Goal: Task Accomplishment & Management: Use online tool/utility

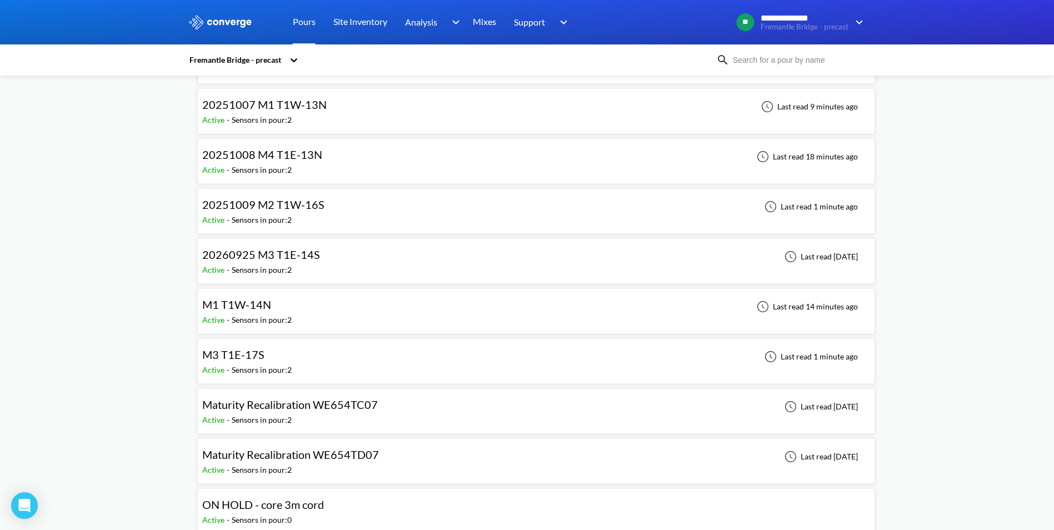
scroll to position [2278, 0]
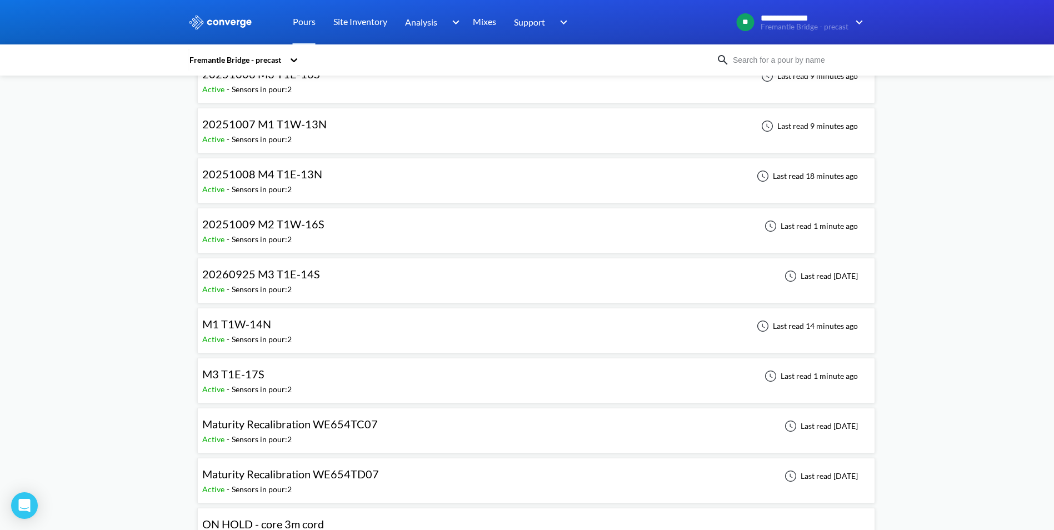
click at [299, 176] on span "20251008 M4 T1E-13N" at bounding box center [262, 173] width 120 height 13
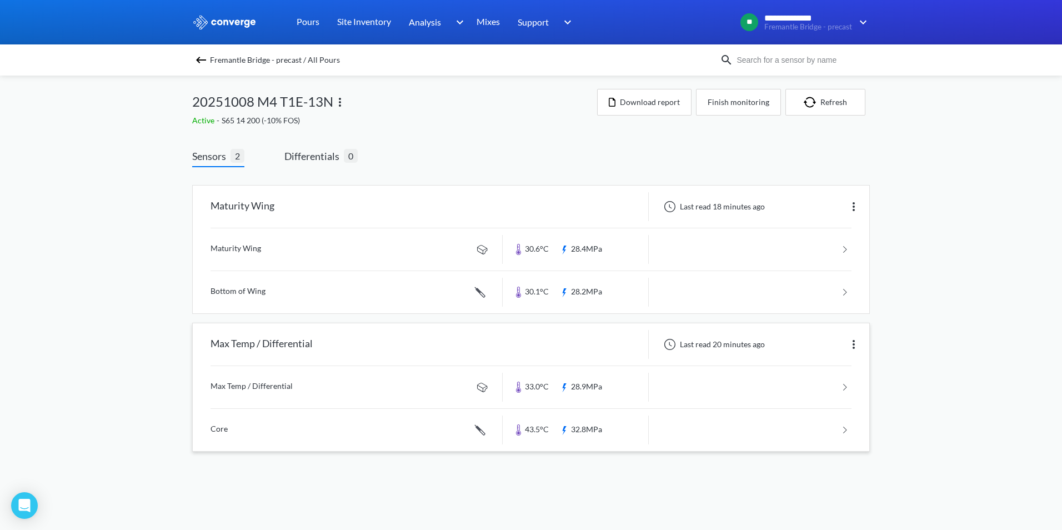
click at [840, 429] on link at bounding box center [531, 430] width 641 height 42
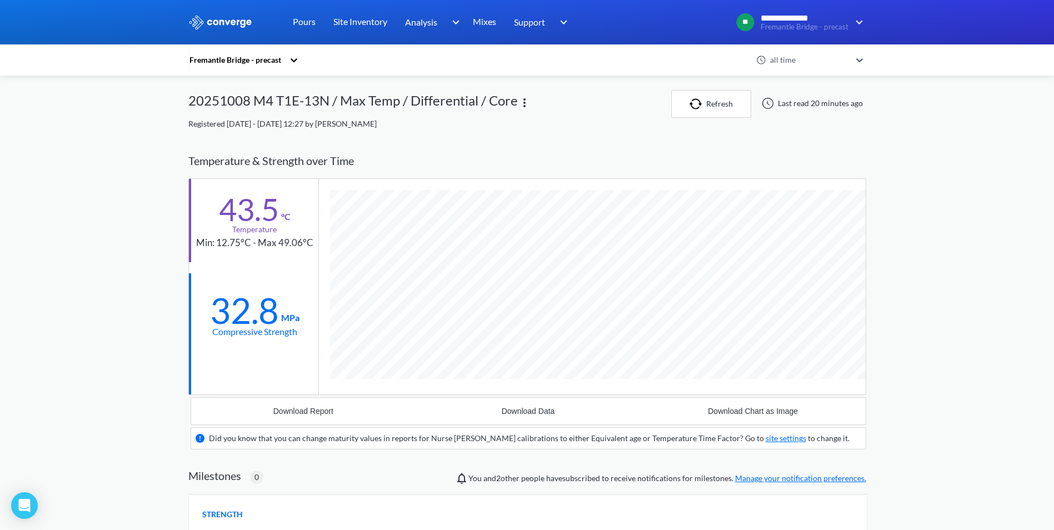
scroll to position [711, 678]
click at [521, 103] on img at bounding box center [524, 102] width 13 height 13
click at [521, 103] on div "Edit" at bounding box center [495, 102] width 71 height 21
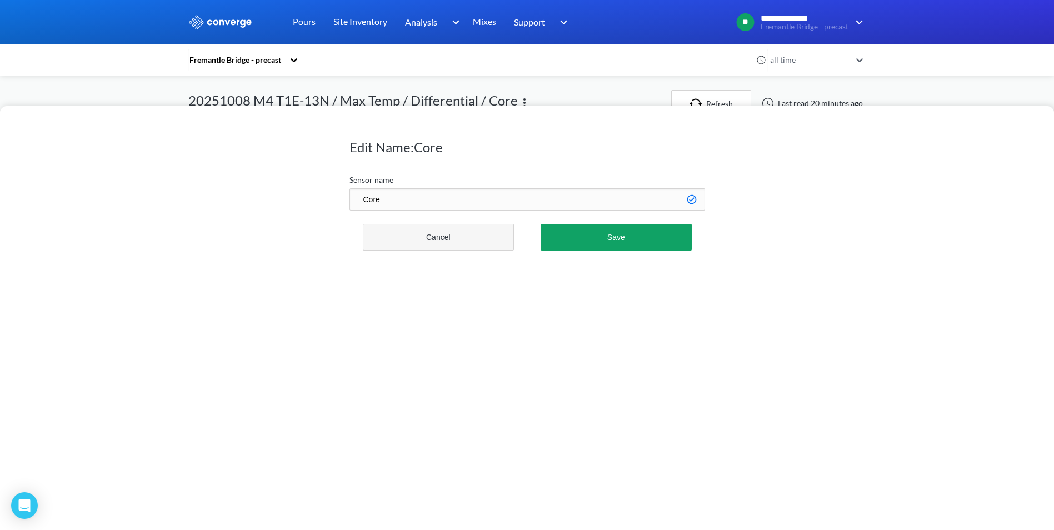
click at [435, 238] on button "Cancel" at bounding box center [439, 237] width 152 height 27
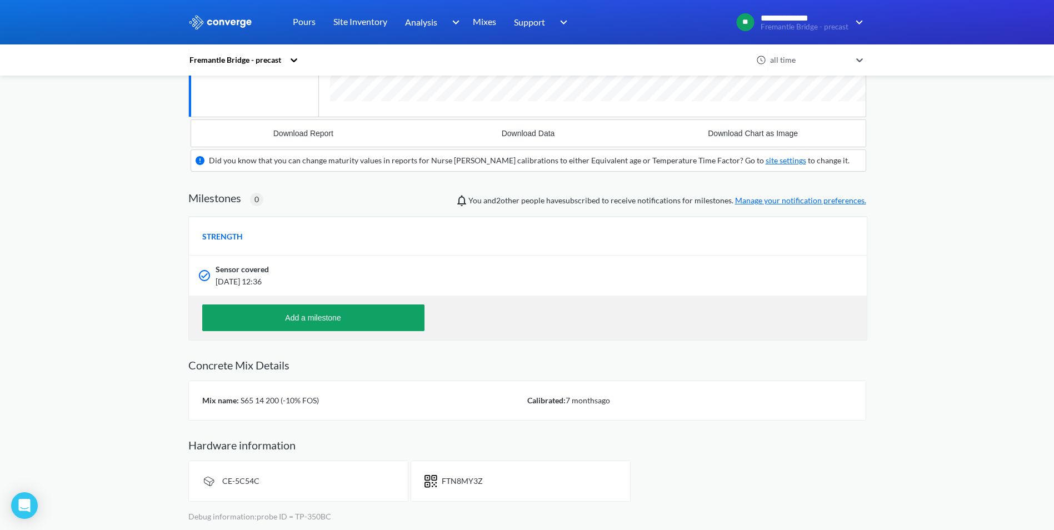
scroll to position [278, 0]
click at [242, 398] on span "S65 14 200 (-10% FOS)" at bounding box center [279, 399] width 80 height 9
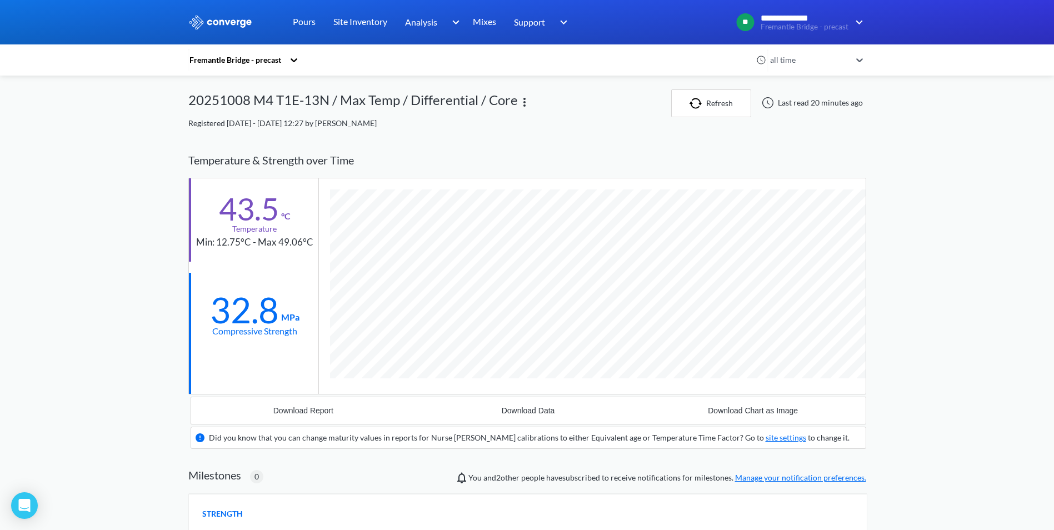
scroll to position [0, 0]
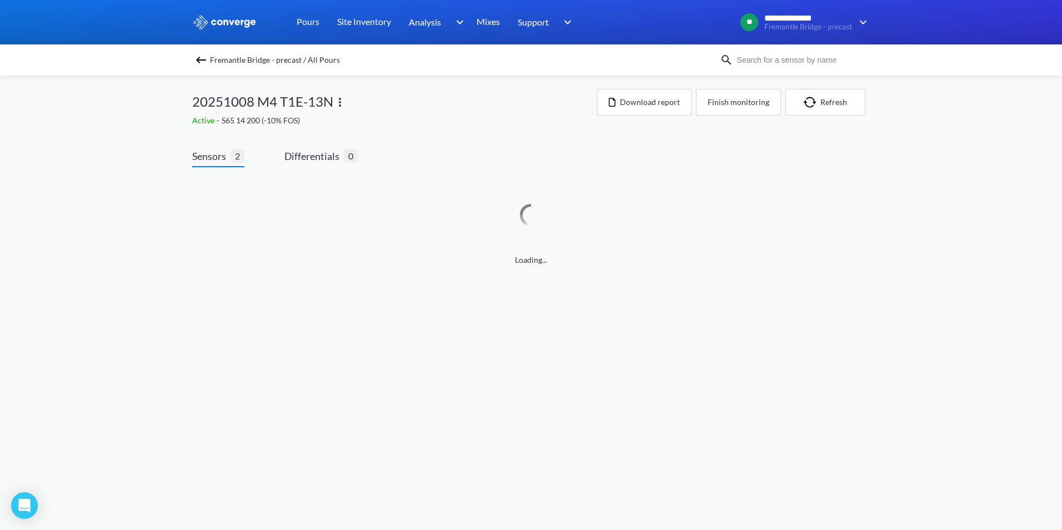
click at [203, 62] on img at bounding box center [200, 59] width 13 height 13
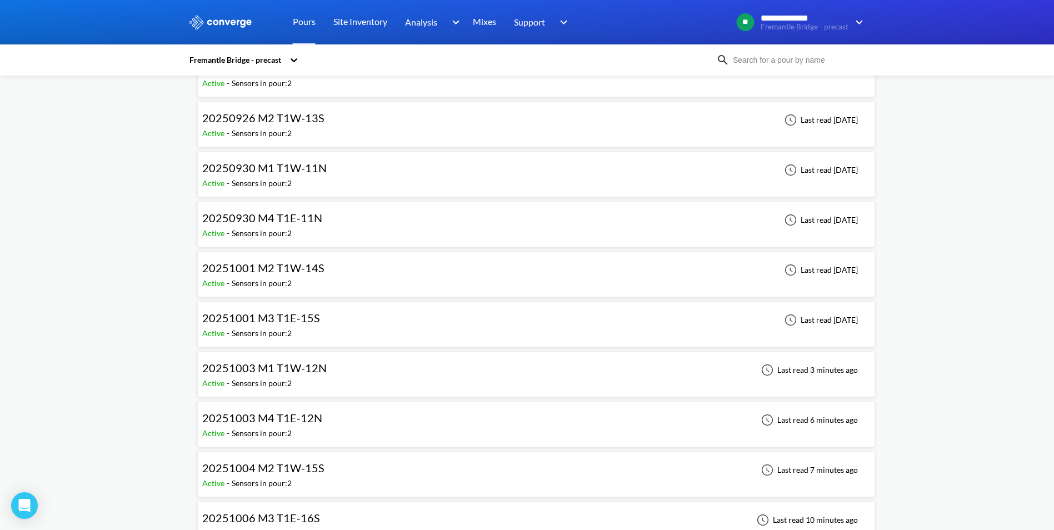
scroll to position [2000, 0]
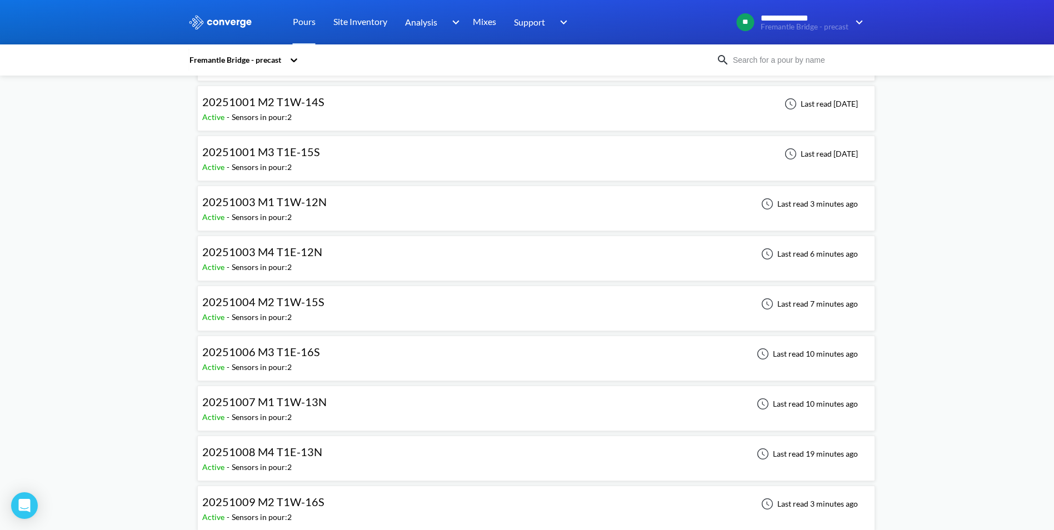
click at [313, 351] on span "20251006 M3 T1E-16S" at bounding box center [261, 351] width 118 height 13
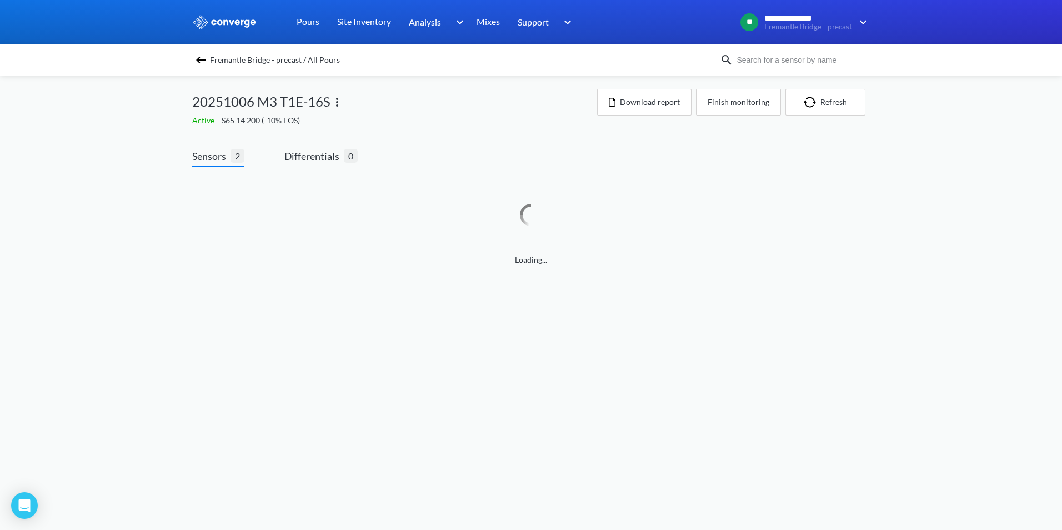
click at [337, 102] on img at bounding box center [337, 102] width 13 height 13
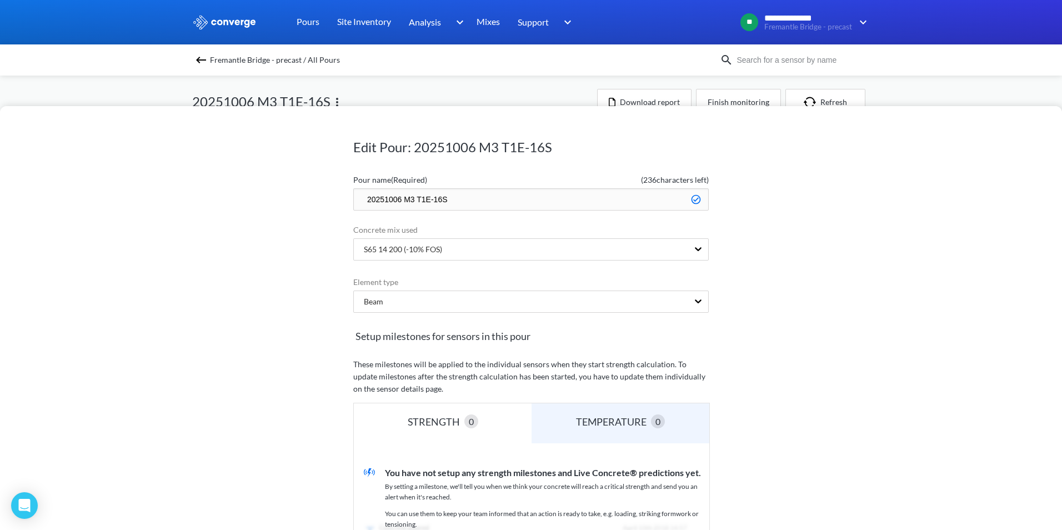
click at [903, 250] on div "Edit Pour: 20251006 M3 T1E-16S Pour name (Required) ( 236 characters left) 2025…" at bounding box center [531, 318] width 1062 height 424
click at [879, 82] on div "Edit Pour: 20251006 M3 T1E-16S Pour name (Required) ( 236 characters left) 2025…" at bounding box center [531, 265] width 1062 height 530
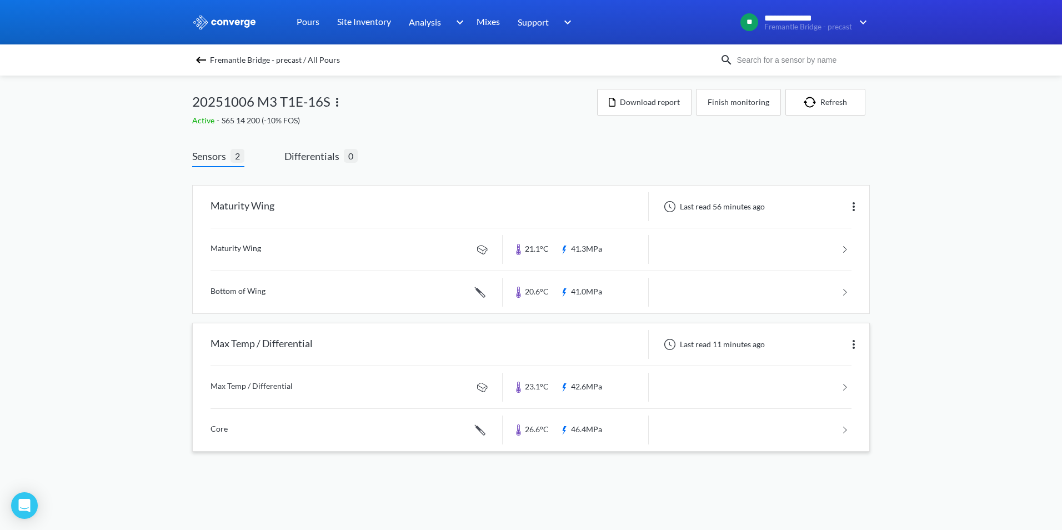
click at [843, 425] on link at bounding box center [531, 430] width 641 height 42
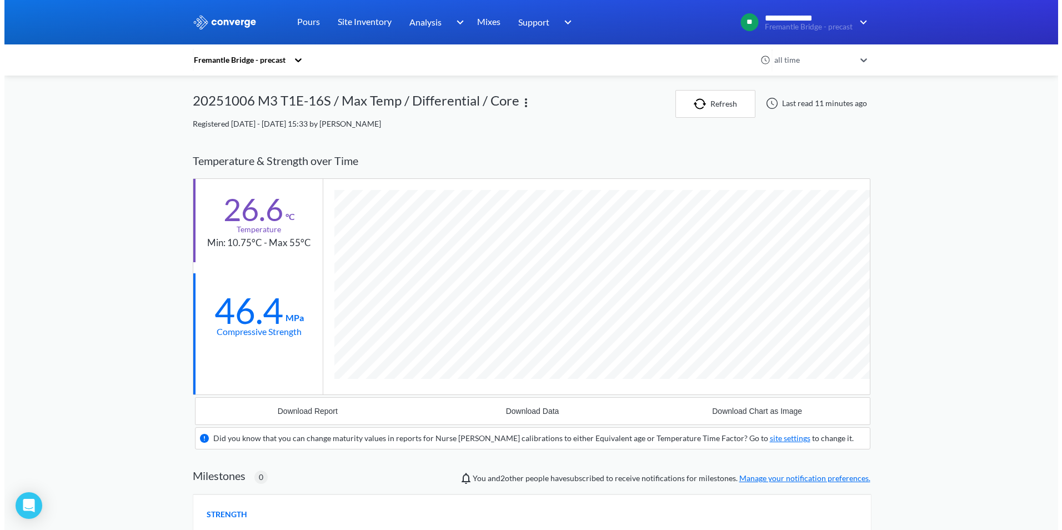
scroll to position [711, 678]
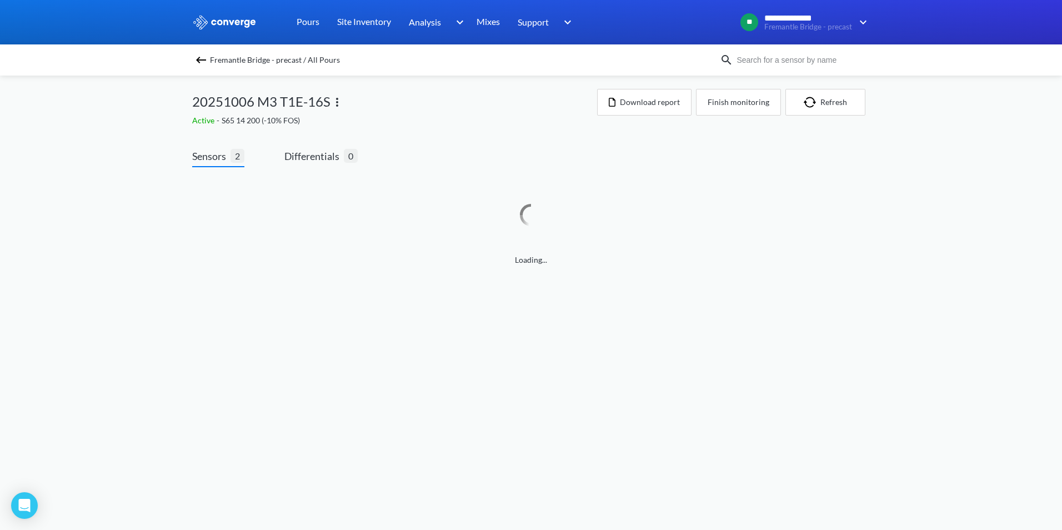
click at [337, 99] on img at bounding box center [337, 102] width 13 height 13
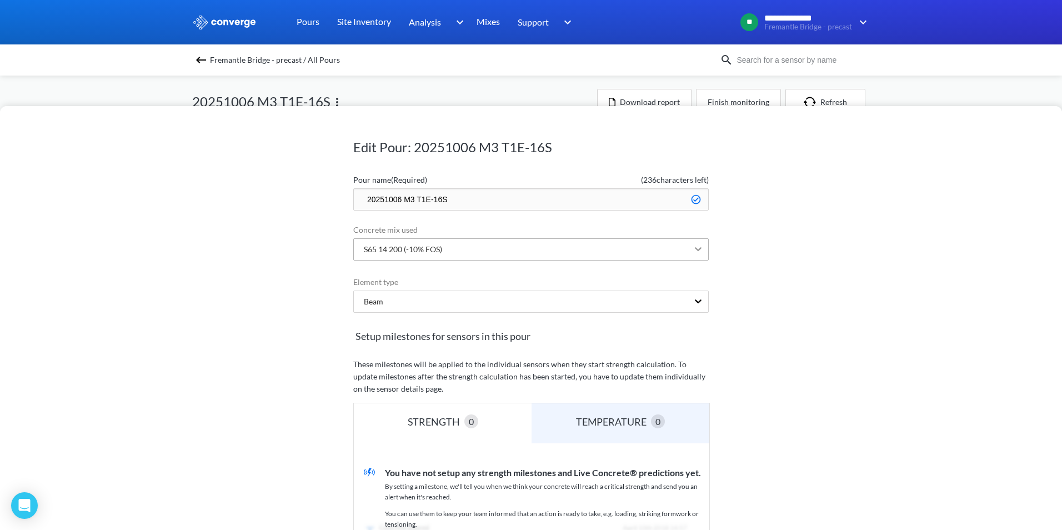
click at [697, 248] on icon at bounding box center [698, 248] width 11 height 11
click at [446, 251] on div "S65 14 200 (-10% FOS)" at bounding box center [521, 249] width 334 height 21
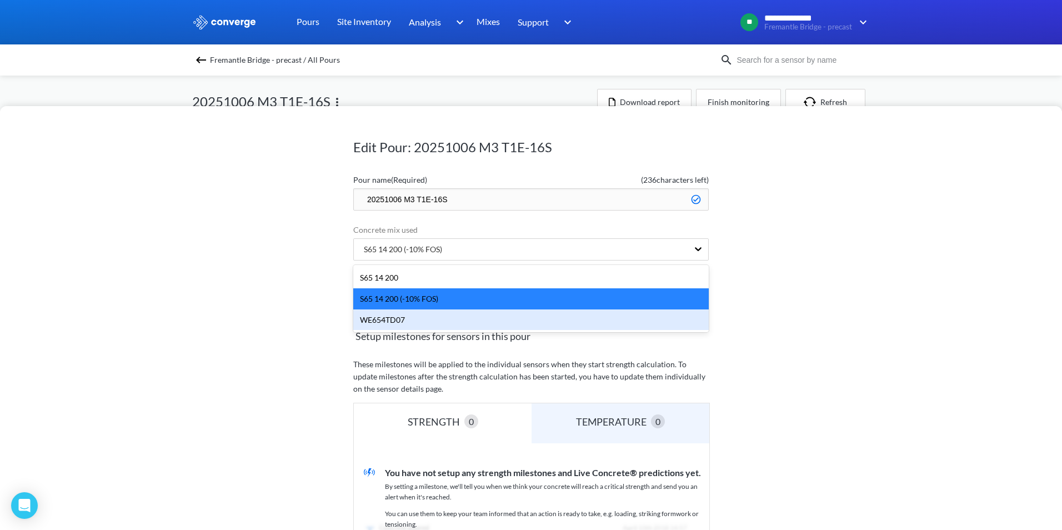
click at [409, 321] on div "WE654TD07" at bounding box center [531, 319] width 356 height 21
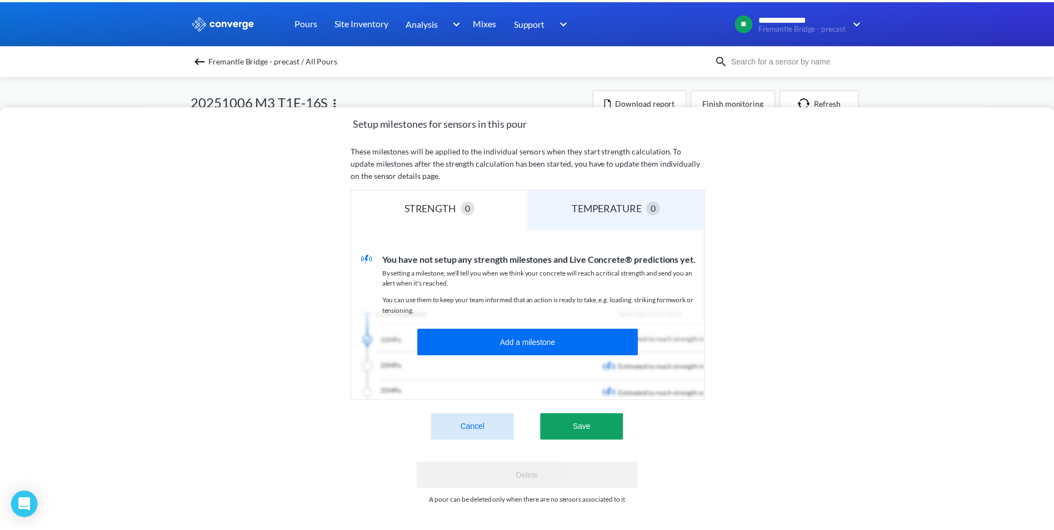
scroll to position [222, 0]
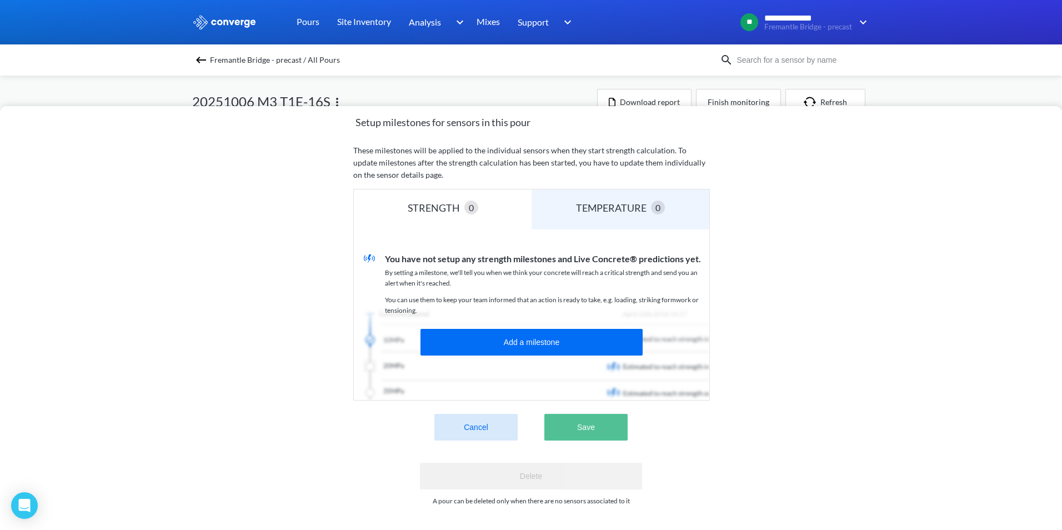
click at [557, 414] on button "Save" at bounding box center [586, 427] width 83 height 27
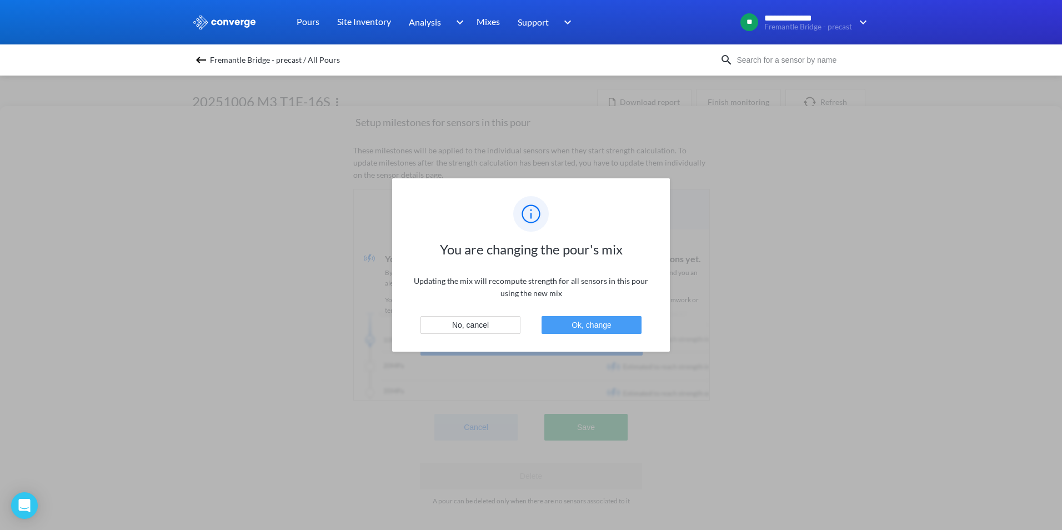
click at [576, 321] on button "Ok, change" at bounding box center [592, 325] width 100 height 18
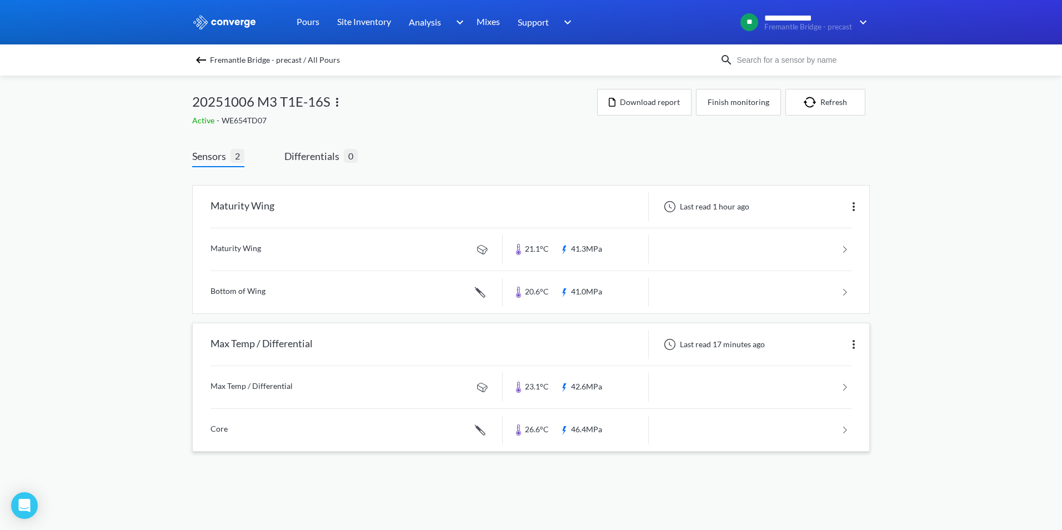
click at [841, 428] on link at bounding box center [531, 430] width 641 height 42
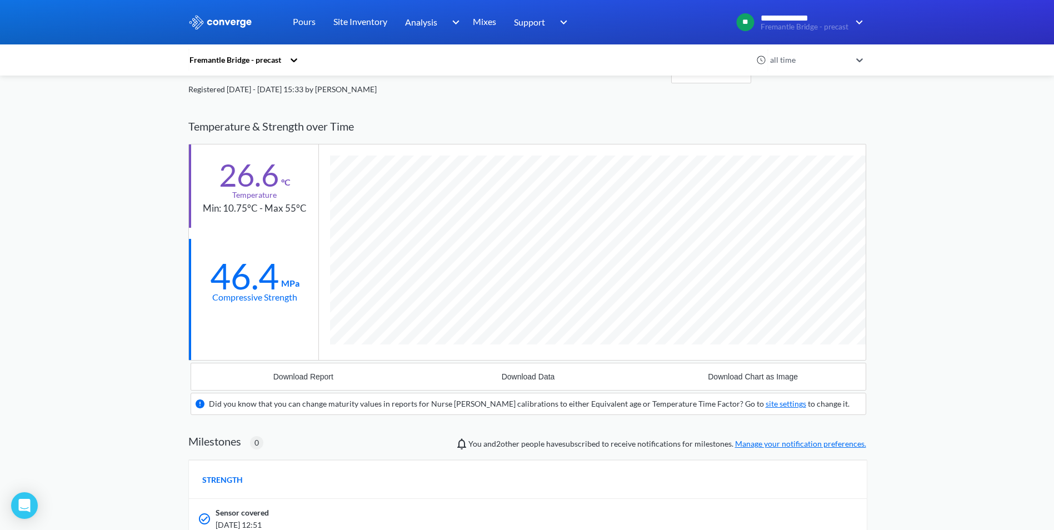
scroll to position [1, 0]
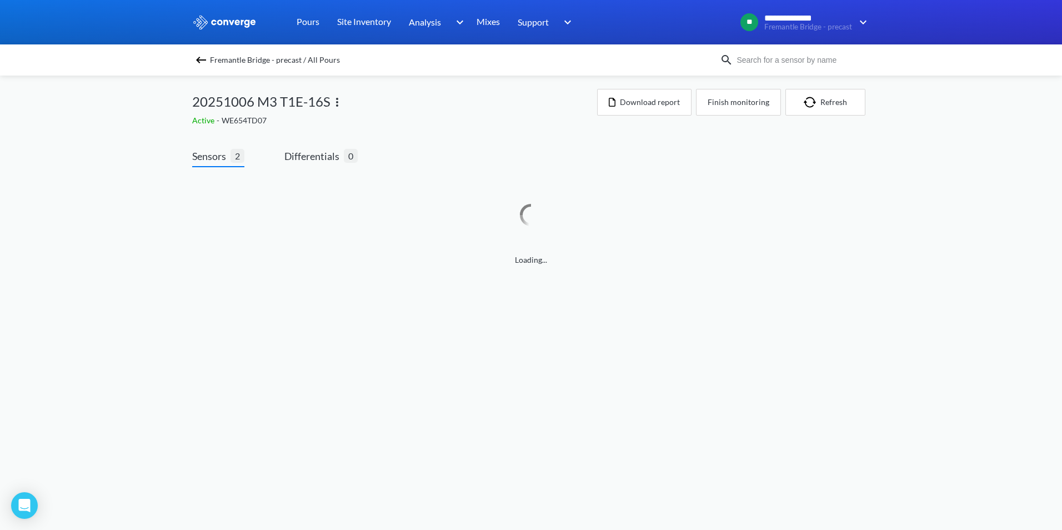
click at [339, 101] on img at bounding box center [337, 102] width 13 height 13
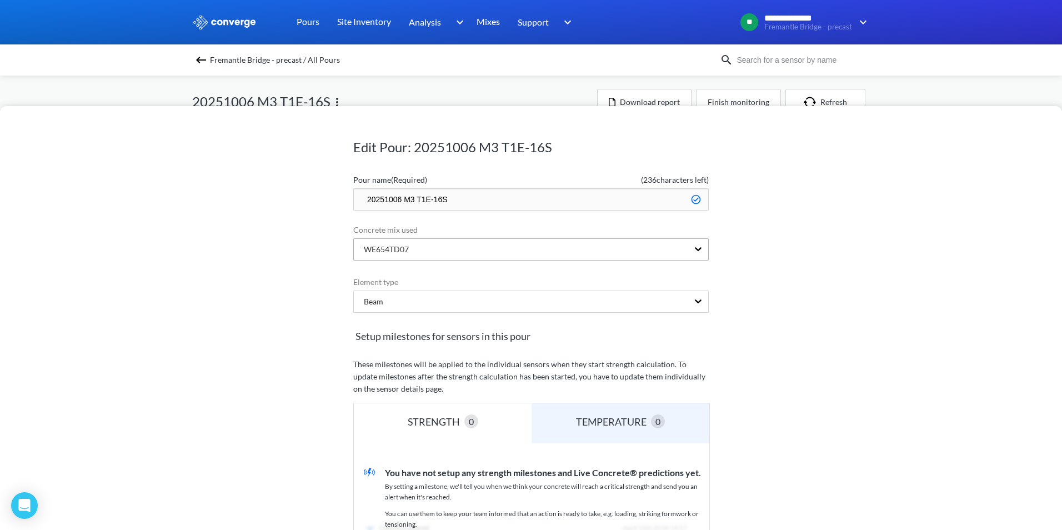
click at [508, 250] on div "WE654TD07" at bounding box center [521, 249] width 334 height 21
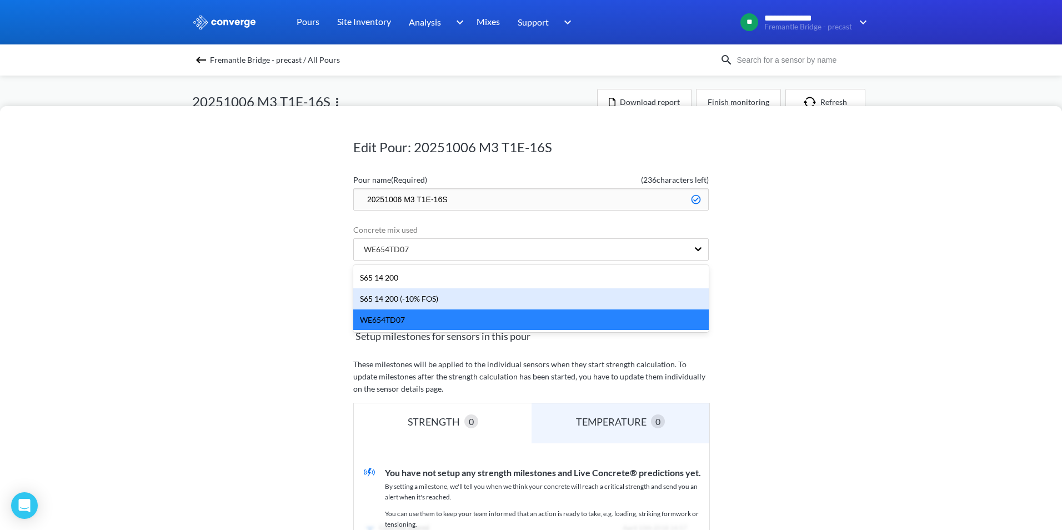
click at [438, 303] on div "S65 14 200 (-10% FOS)" at bounding box center [531, 298] width 356 height 21
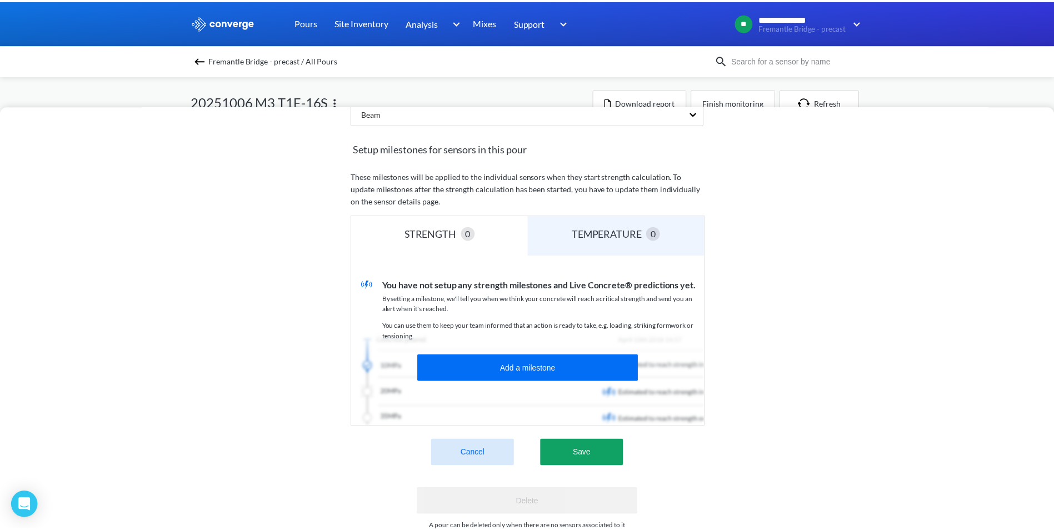
scroll to position [222, 0]
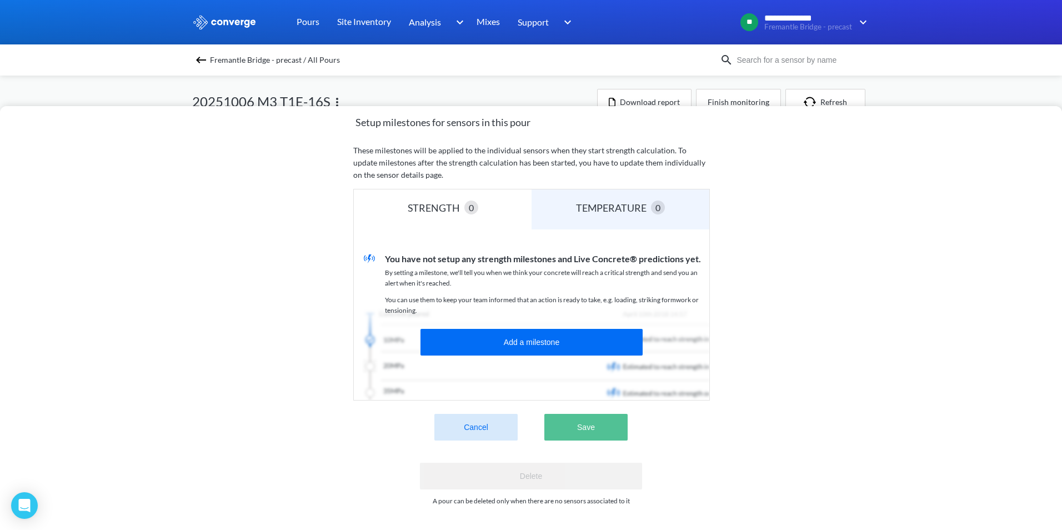
click at [572, 424] on button "Save" at bounding box center [586, 427] width 83 height 27
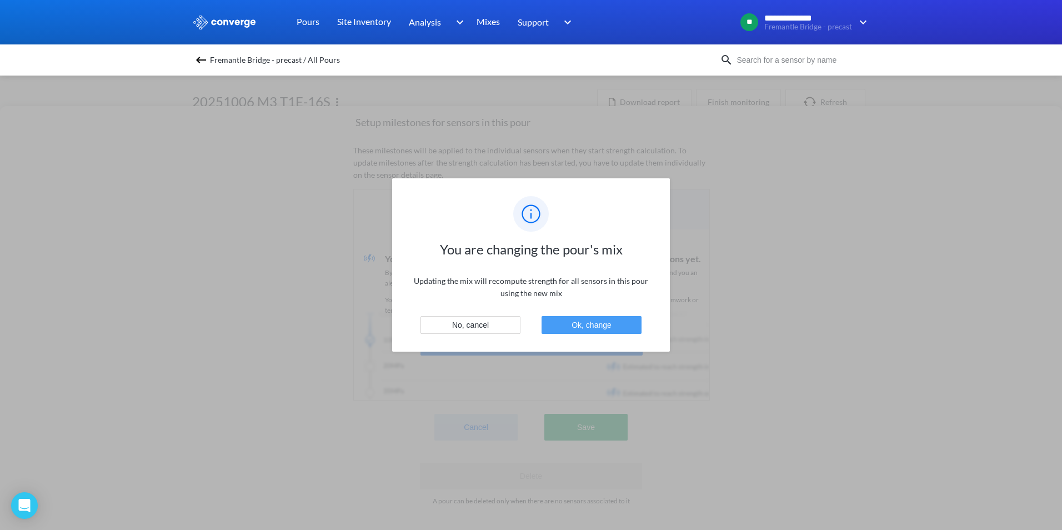
click at [578, 323] on button "Ok, change" at bounding box center [592, 325] width 100 height 18
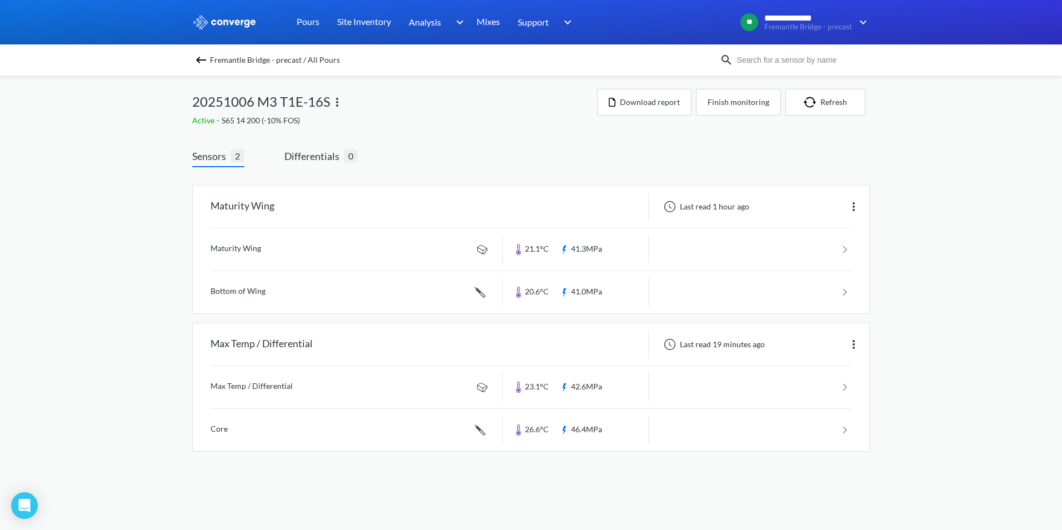
click at [201, 64] on img at bounding box center [200, 59] width 13 height 13
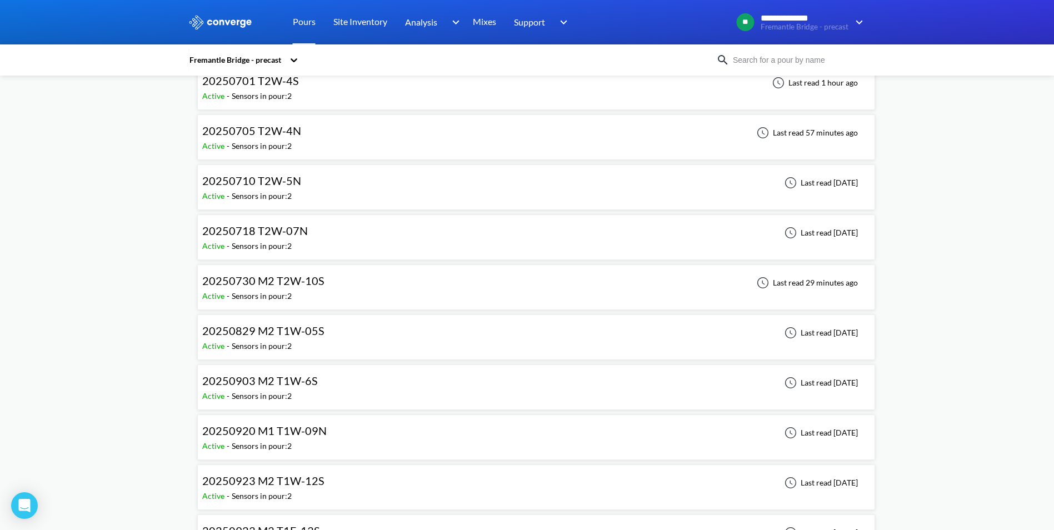
scroll to position [1222, 0]
drag, startPoint x: 195, startPoint y: 262, endPoint x: 182, endPoint y: 271, distance: 15.9
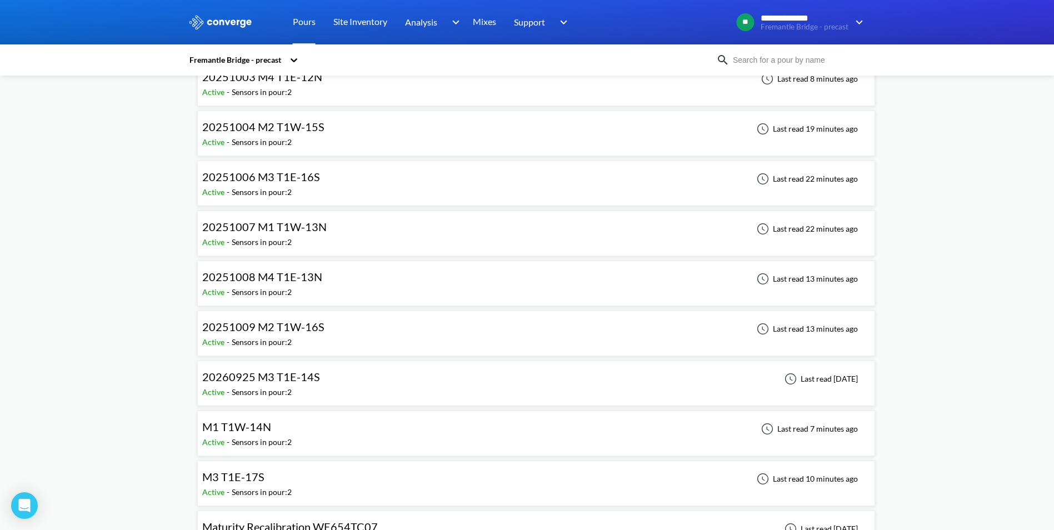
scroll to position [2111, 0]
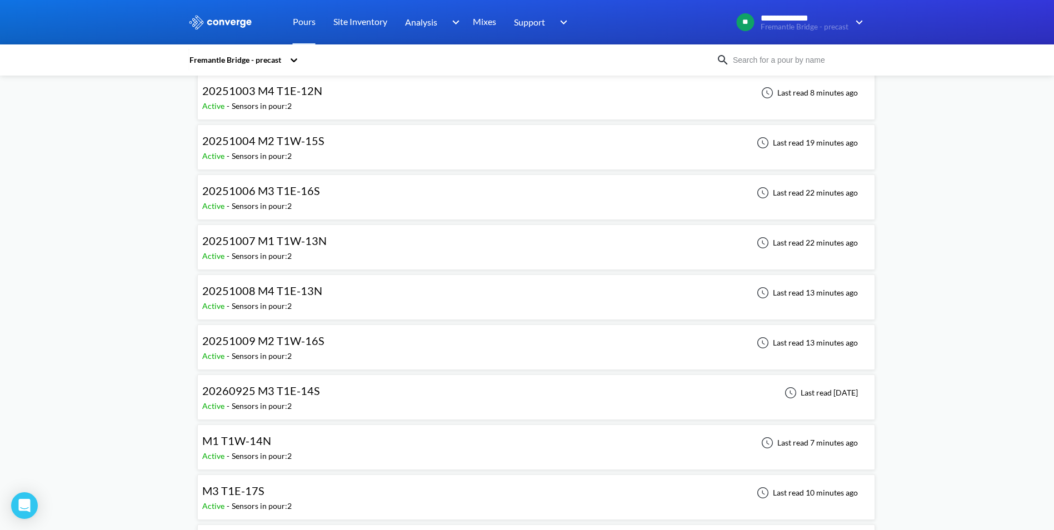
click at [317, 144] on span "20251004 M2 T1W-15S" at bounding box center [263, 140] width 122 height 13
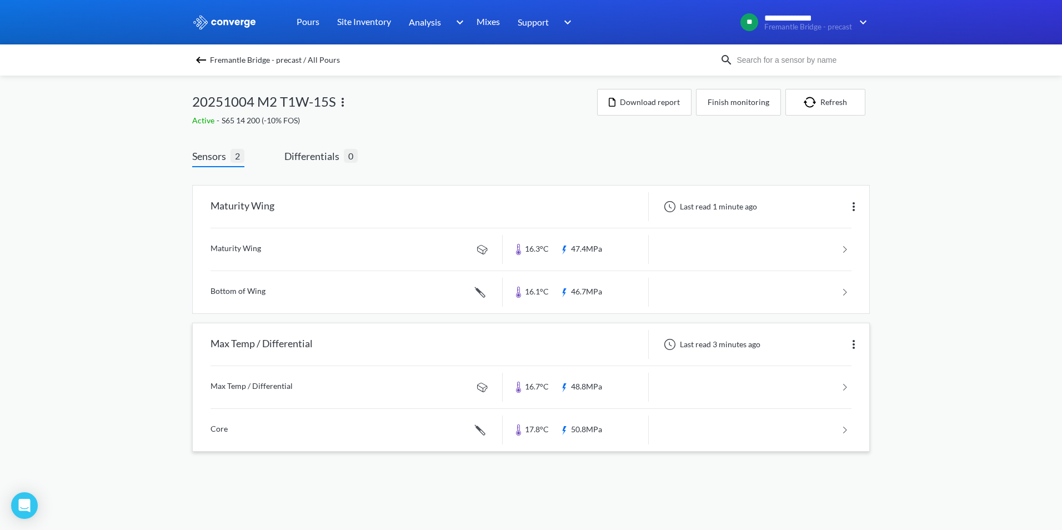
click at [847, 429] on link at bounding box center [531, 430] width 641 height 42
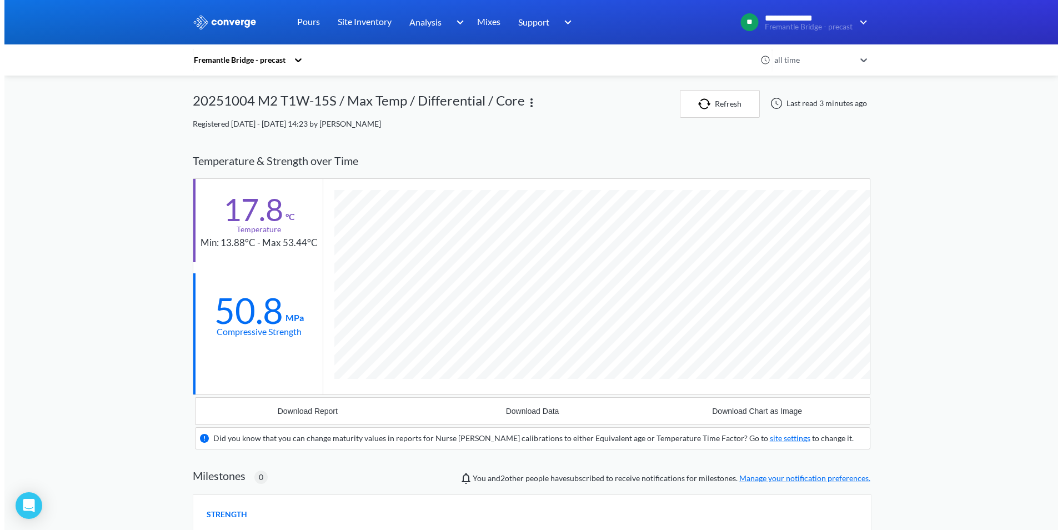
scroll to position [711, 678]
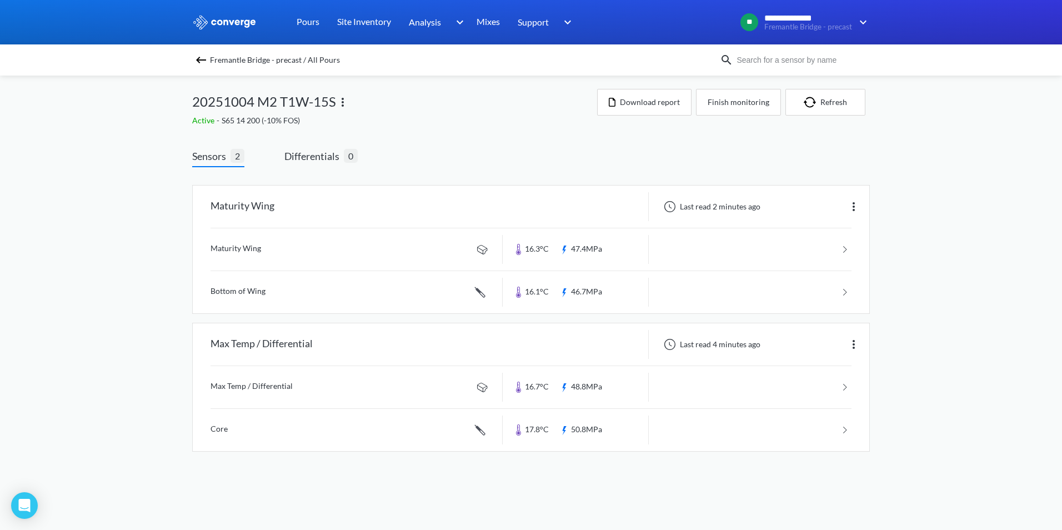
click at [342, 100] on img at bounding box center [342, 102] width 13 height 13
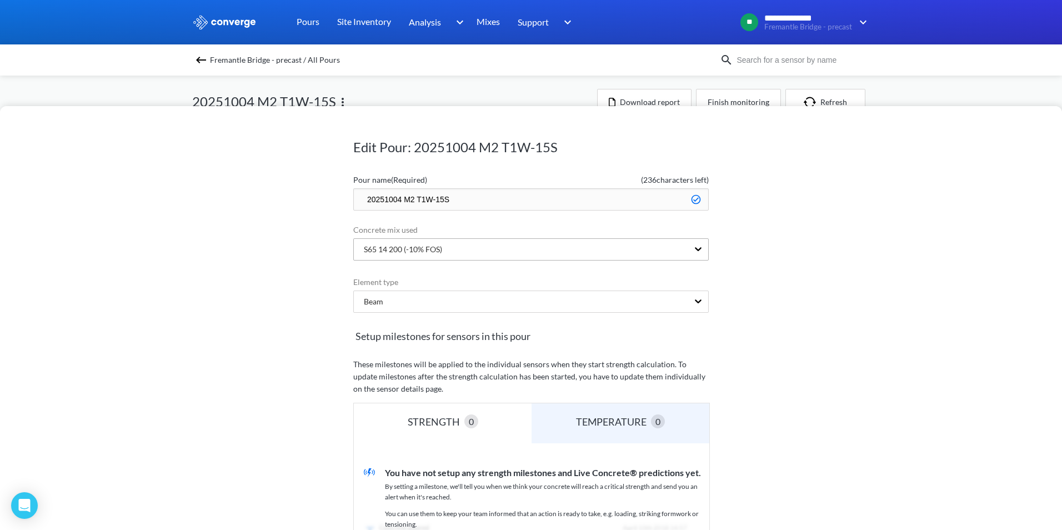
click at [465, 254] on div "S65 14 200 (-10% FOS)" at bounding box center [521, 249] width 334 height 21
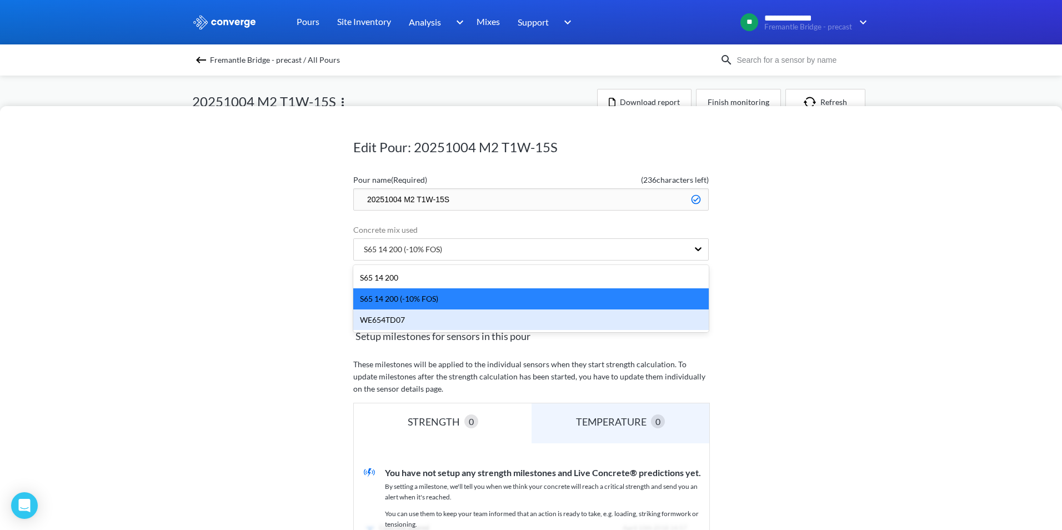
click at [391, 322] on div "WE654TD07" at bounding box center [531, 319] width 356 height 21
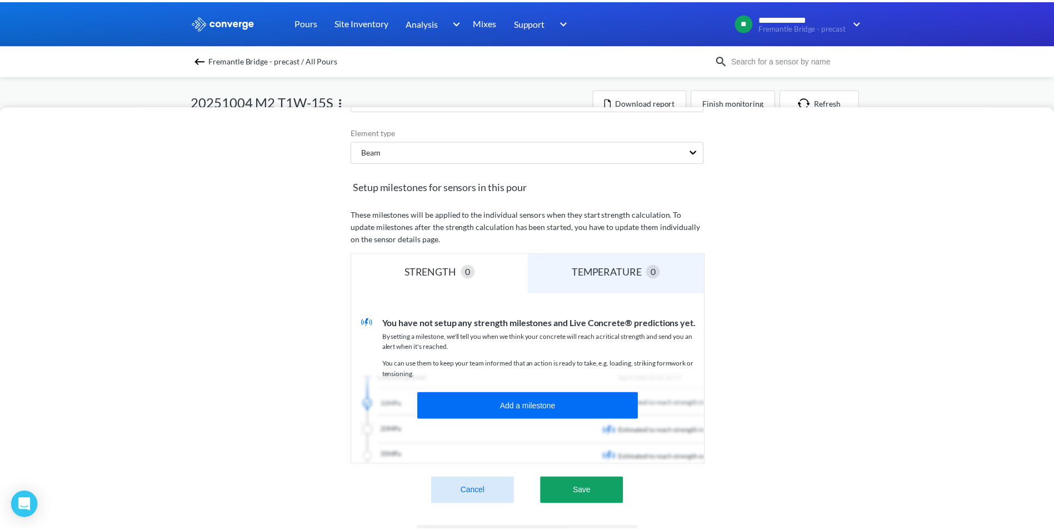
scroll to position [222, 0]
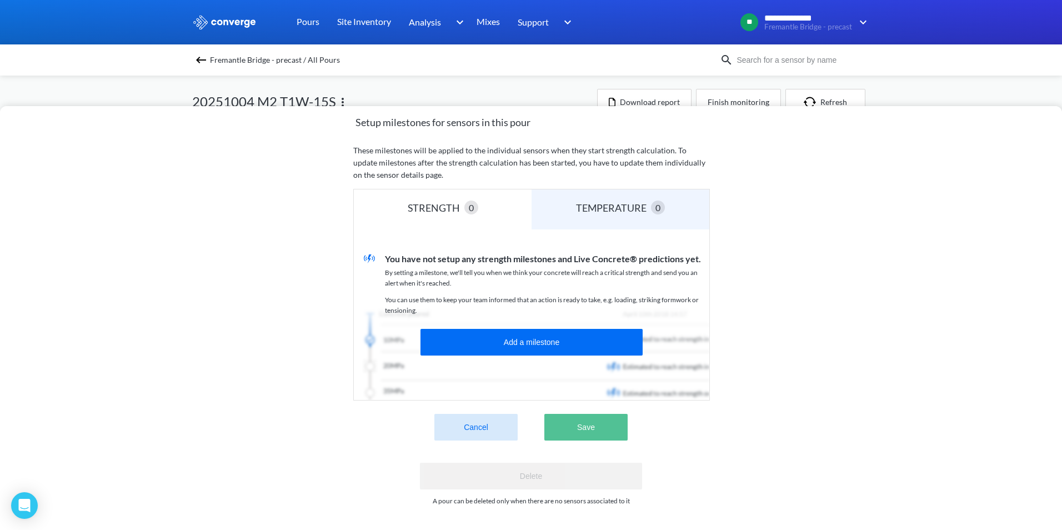
click at [581, 414] on button "Save" at bounding box center [586, 427] width 83 height 27
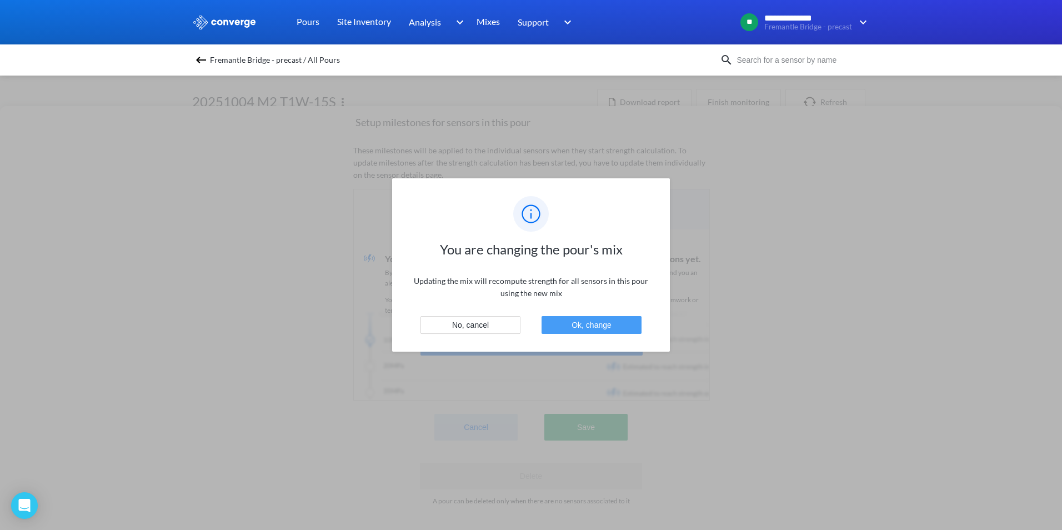
click at [591, 326] on button "Ok, change" at bounding box center [592, 325] width 100 height 18
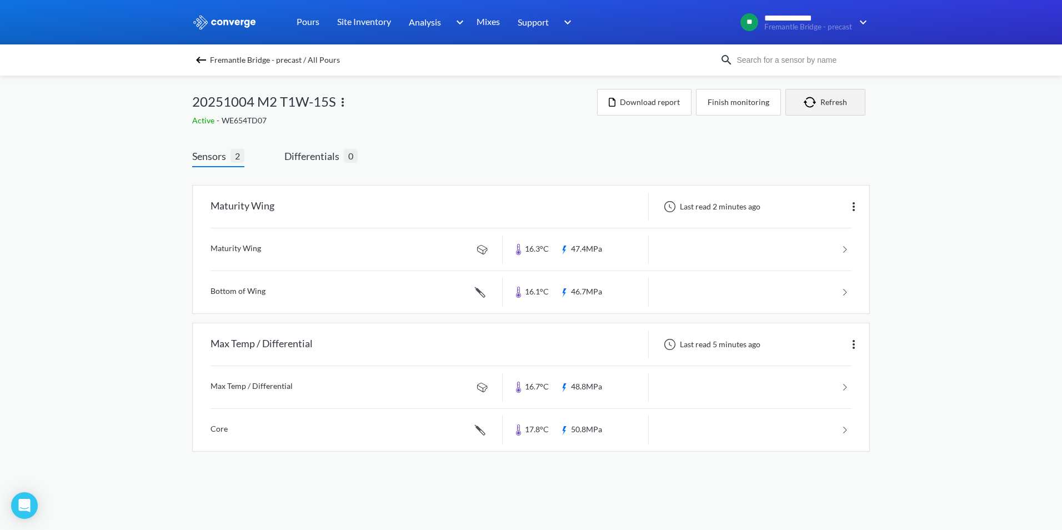
click at [835, 96] on button "Refresh" at bounding box center [826, 102] width 80 height 27
click at [685, 429] on link at bounding box center [531, 430] width 641 height 42
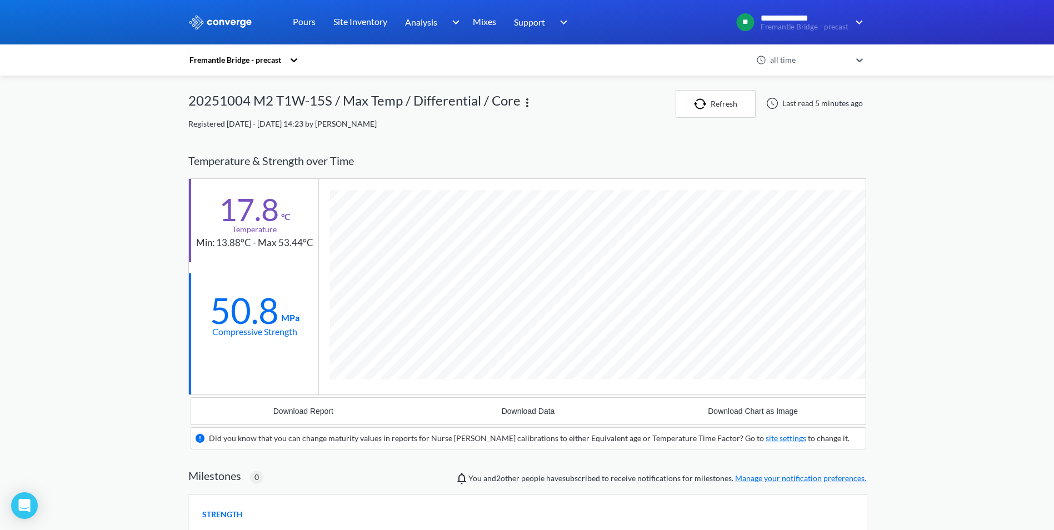
scroll to position [711, 678]
